Goal: Task Accomplishment & Management: Manage account settings

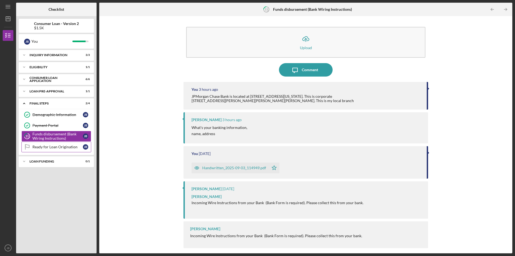
click at [64, 150] on link "Ready for Loan Origination Ready for Loan Origination J B" at bounding box center [56, 146] width 70 height 11
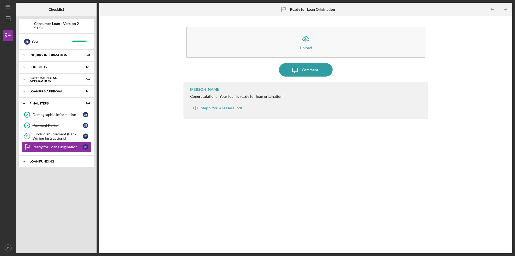
click at [65, 161] on div "Loan Funding" at bounding box center [58, 161] width 58 height 3
click at [50, 136] on div "Funds disbursement (Bank Wiring Instructions)" at bounding box center [57, 136] width 50 height 9
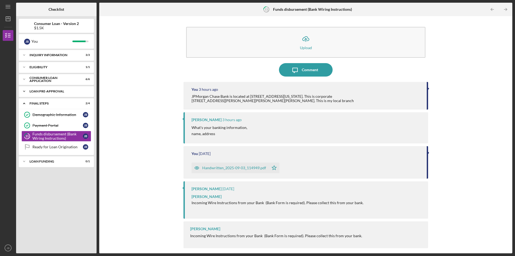
click at [25, 91] on polyline at bounding box center [24, 91] width 2 height 1
